Goal: Check status: Check status

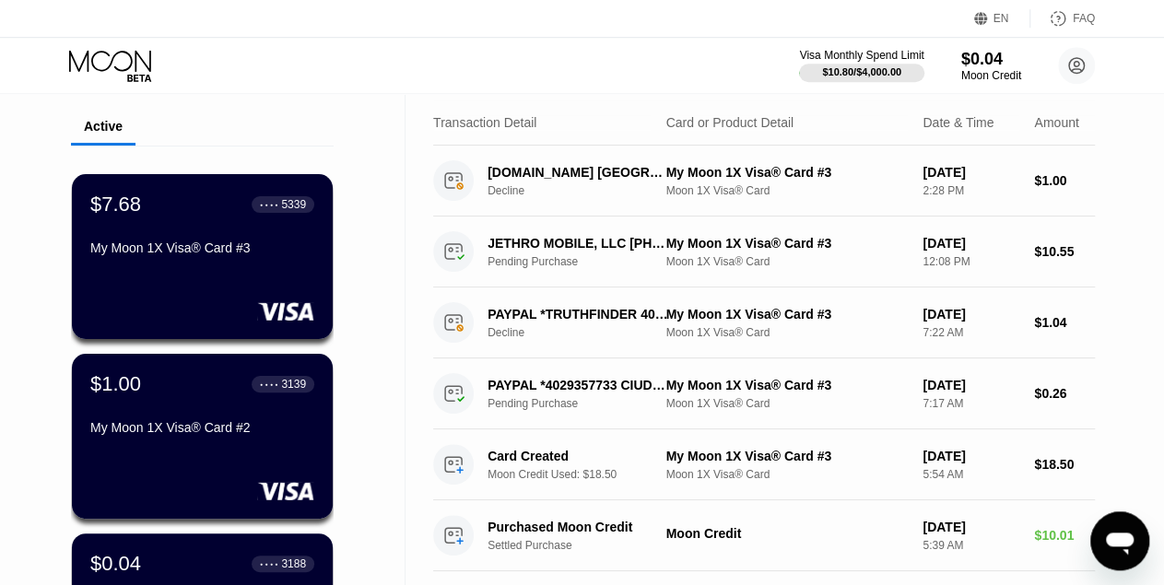
scroll to position [55, 0]
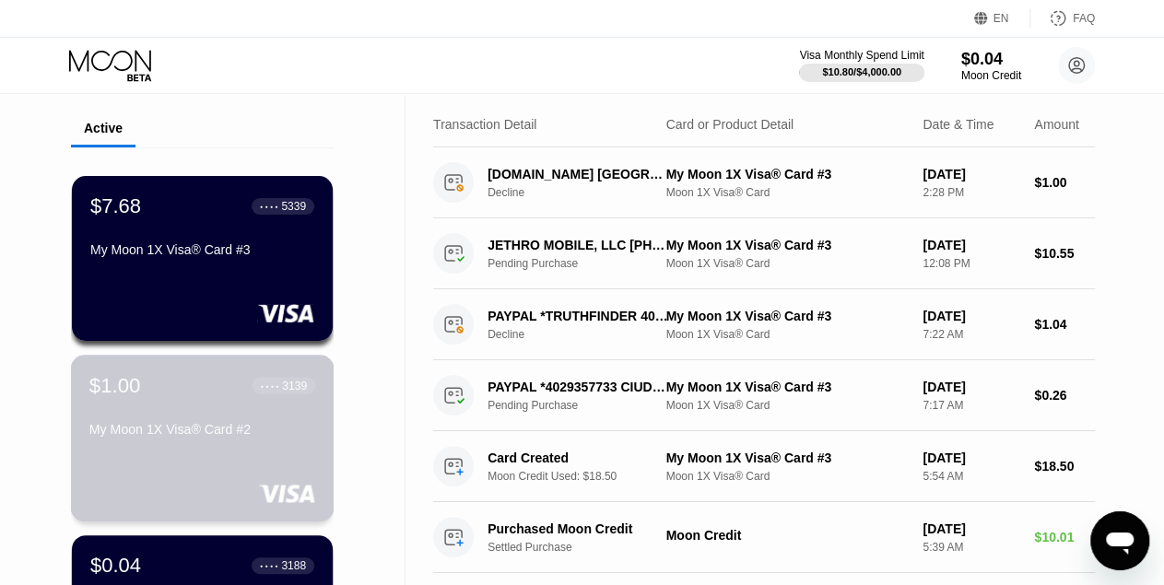
click at [229, 430] on div "My Moon 1X Visa® Card #2" at bounding box center [202, 429] width 226 height 15
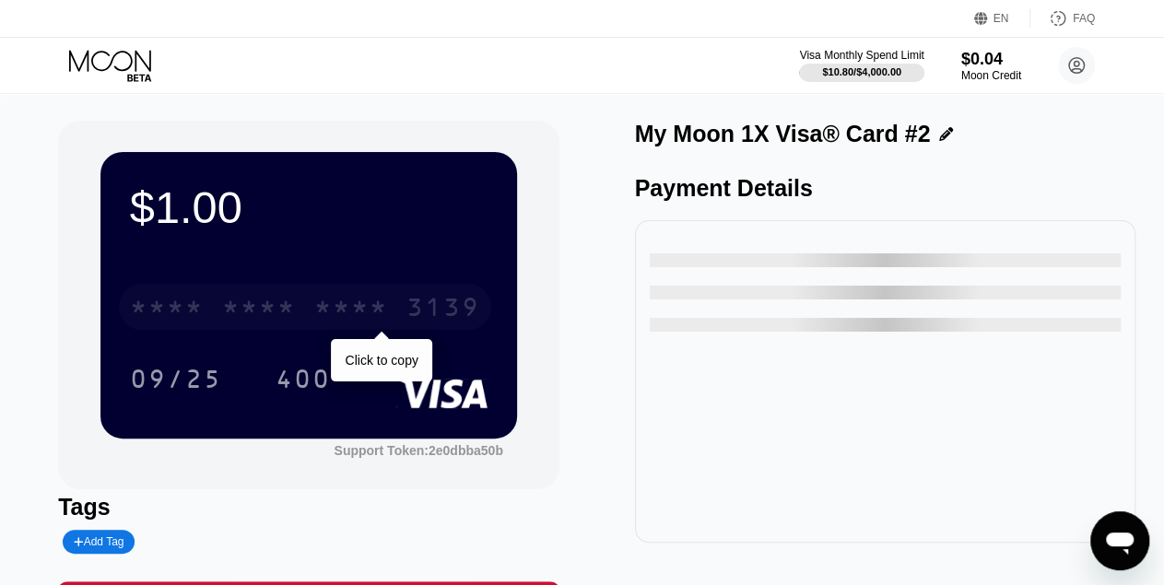
click at [325, 323] on div "* * * *" at bounding box center [351, 309] width 74 height 29
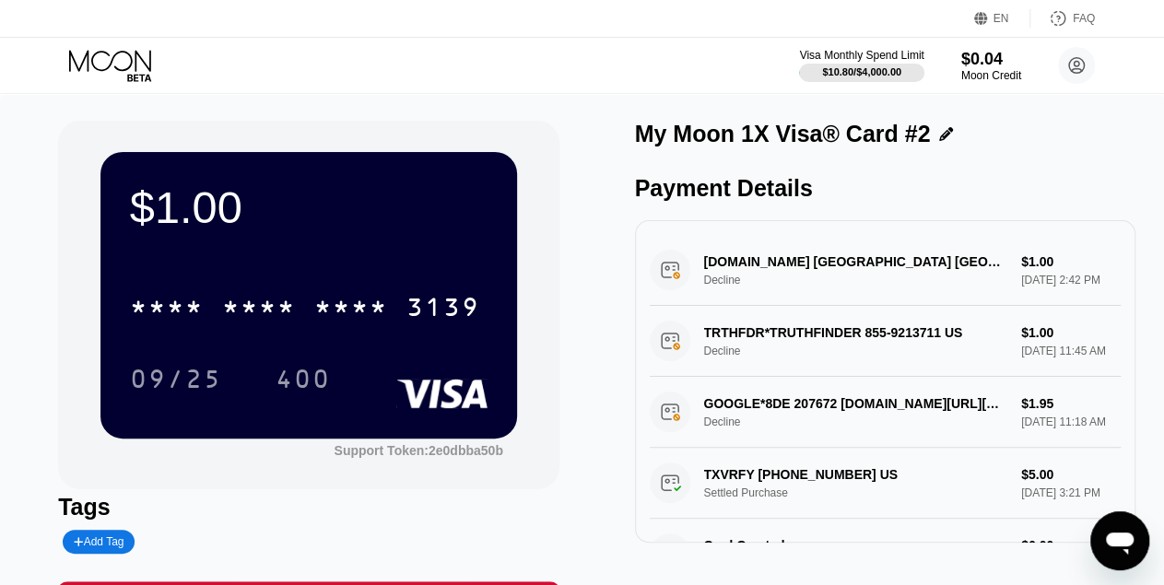
click at [733, 275] on div "[DOMAIN_NAME] [GEOGRAPHIC_DATA] [GEOGRAPHIC_DATA] Decline $1.00 [DATE] 2:42 PM" at bounding box center [885, 270] width 471 height 71
click at [788, 277] on div "CREDITHEROSCORE.COM LOS ANGELES US Decline $1.00 Aug 20, 2025 2:42 PM" at bounding box center [885, 270] width 471 height 71
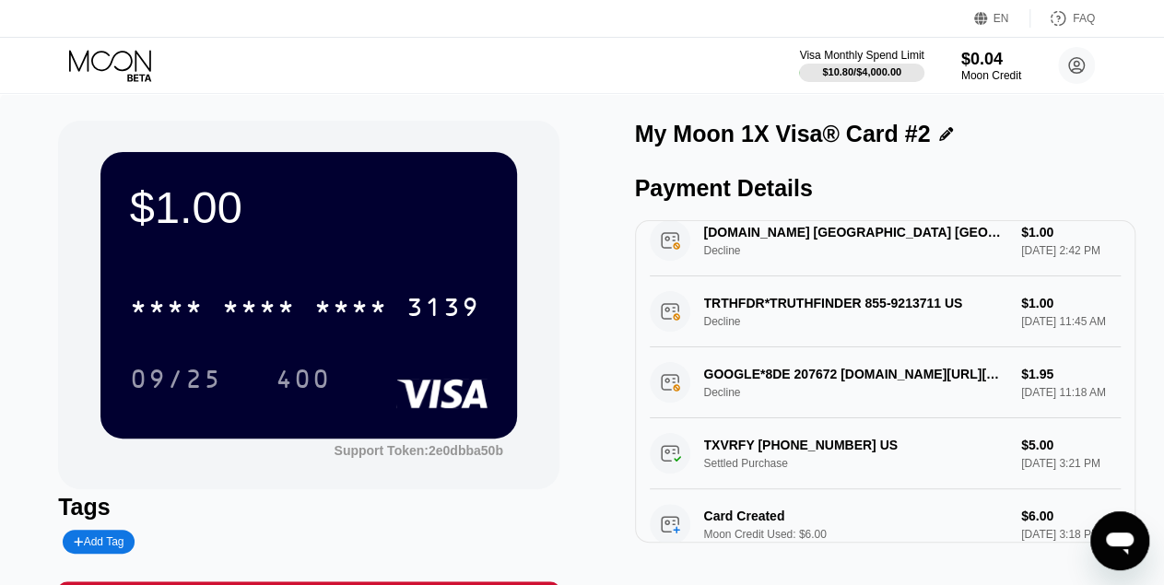
scroll to position [38, 0]
